Goal: Register for event/course

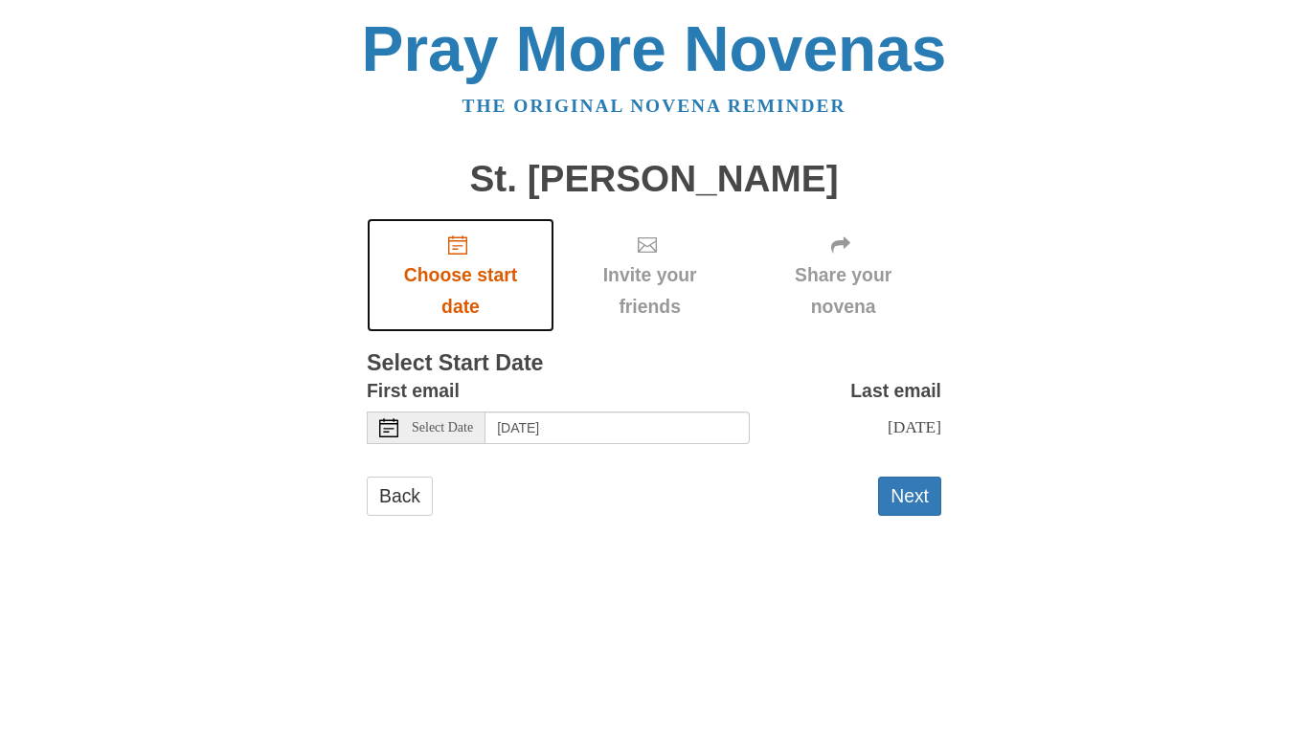
click at [480, 260] on span "Choose start date" at bounding box center [460, 290] width 149 height 63
click at [471, 433] on span "Select Date" at bounding box center [442, 427] width 61 height 13
click at [450, 415] on div "Select Date" at bounding box center [426, 428] width 119 height 33
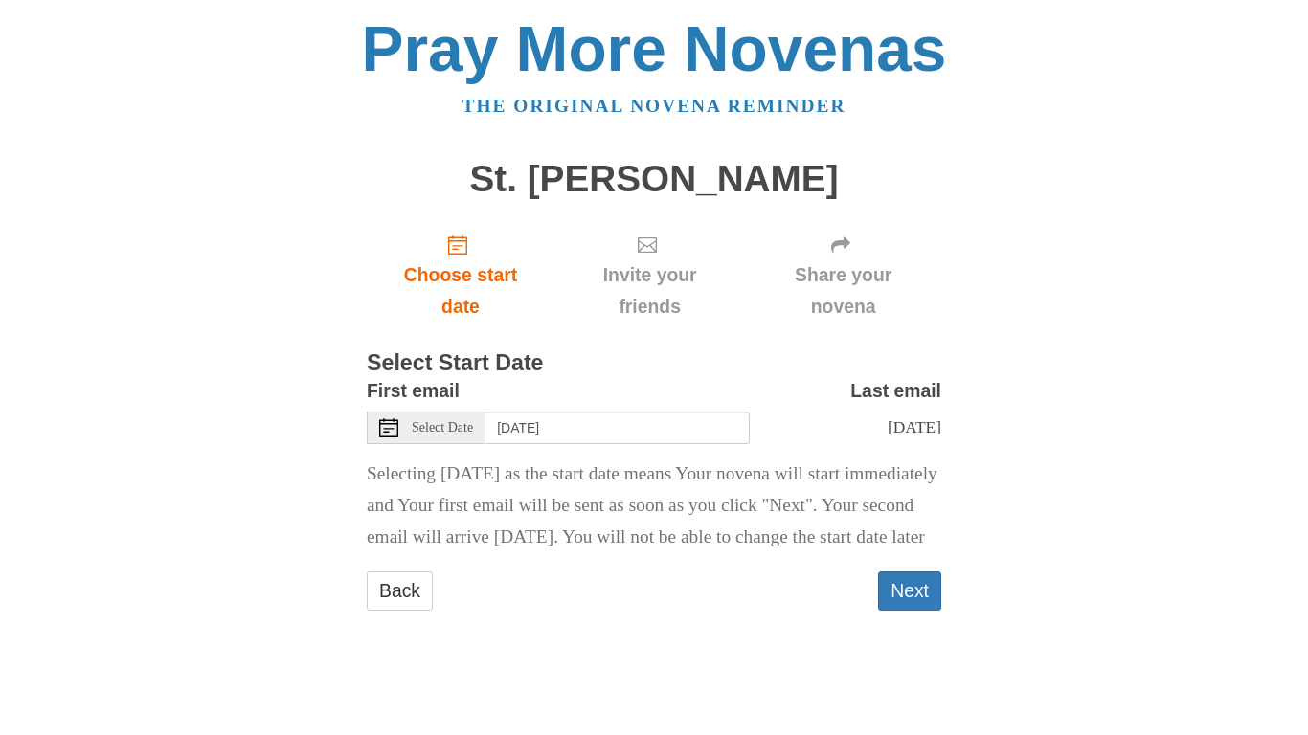
click at [1208, 399] on div "Pray More Novenas The original novena reminder St. [PERSON_NAME] Choose start d…" at bounding box center [654, 333] width 1120 height 666
click at [428, 422] on span "Select Date" at bounding box center [442, 427] width 61 height 13
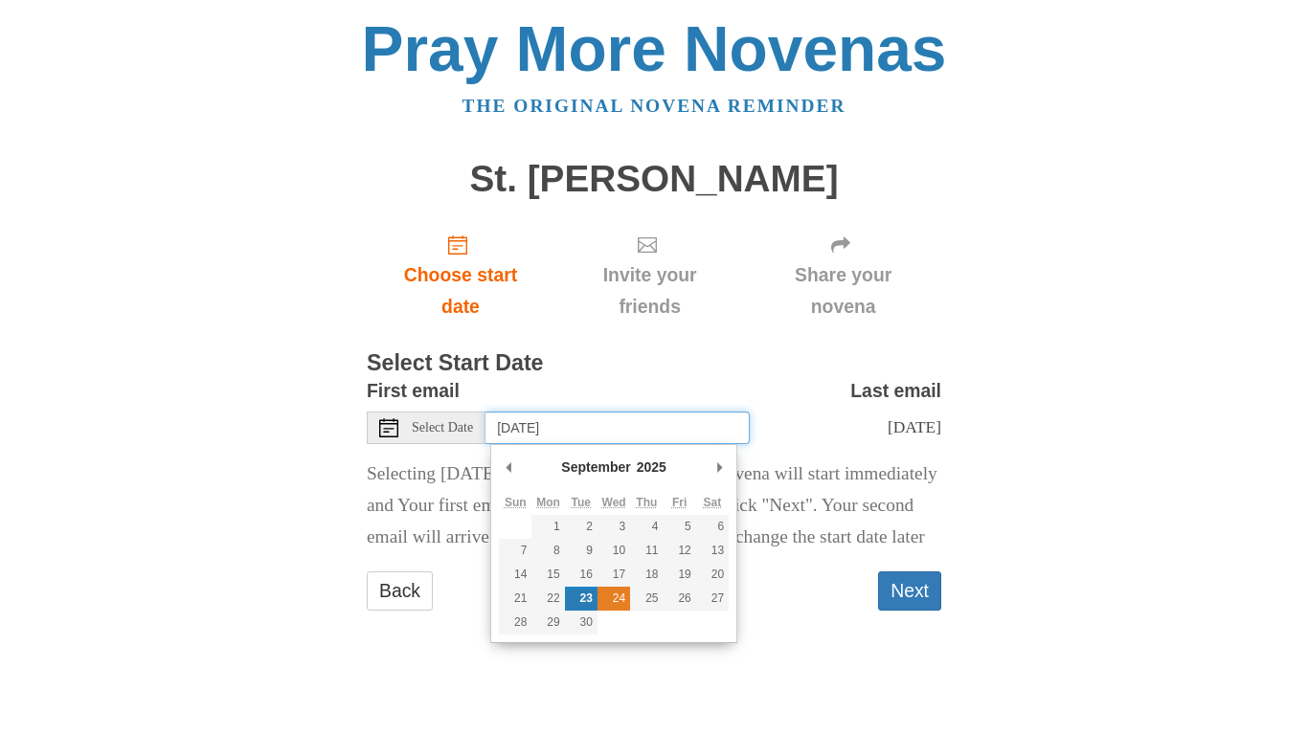
type input "[DATE]"
